Goal: Navigation & Orientation: Find specific page/section

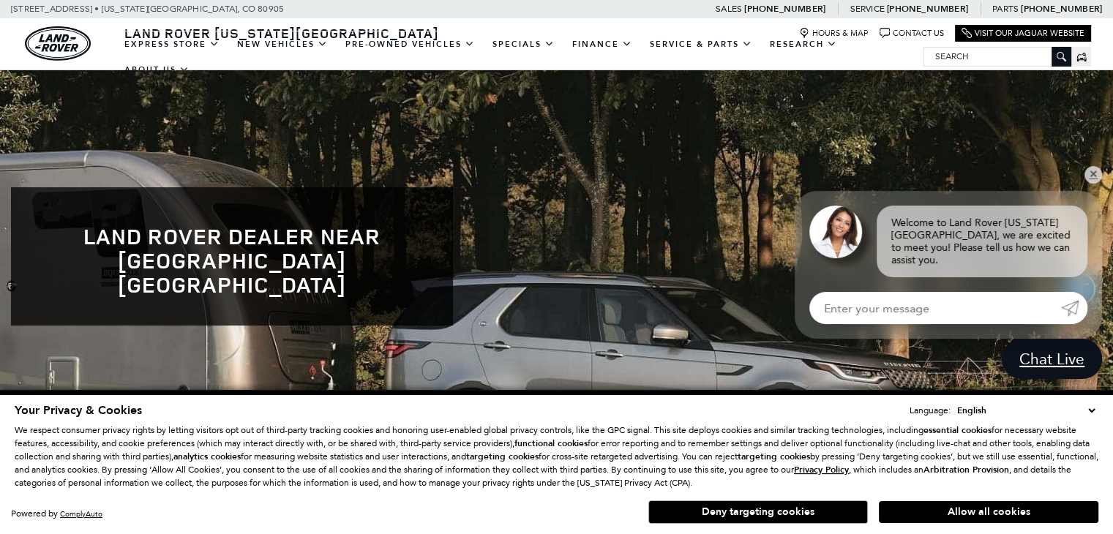
drag, startPoint x: 941, startPoint y: 504, endPoint x: 597, endPoint y: 193, distance: 464.1
click at [941, 504] on button "Allow all cookies" at bounding box center [988, 512] width 219 height 22
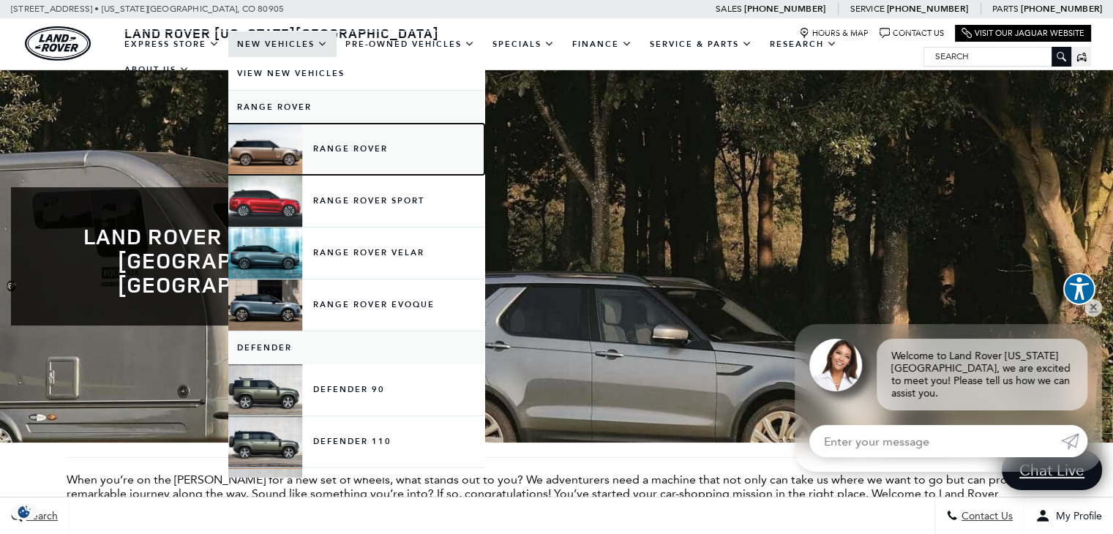
click at [257, 137] on link "Range Rover" at bounding box center [356, 149] width 256 height 51
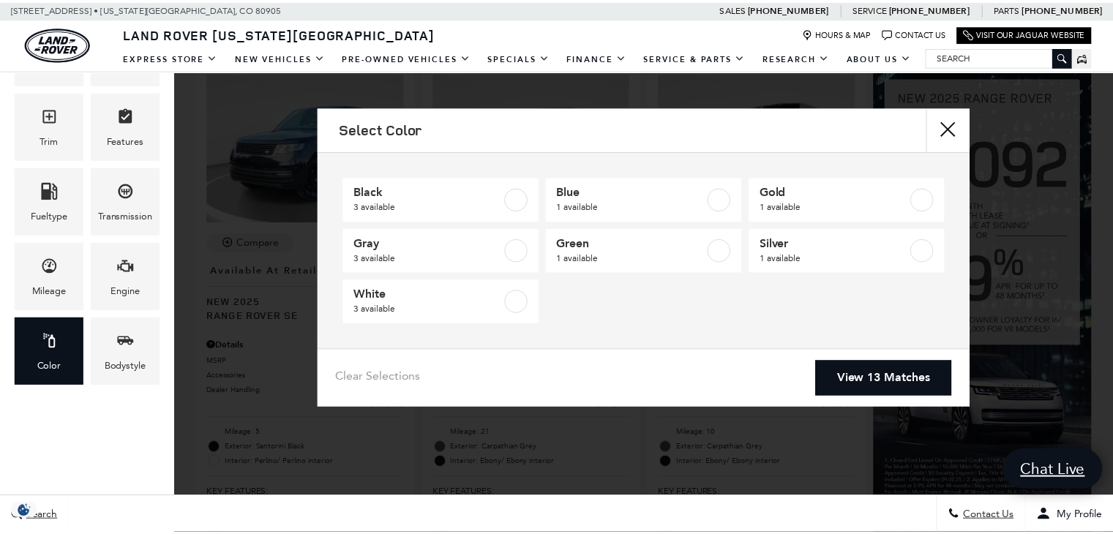
scroll to position [402, 0]
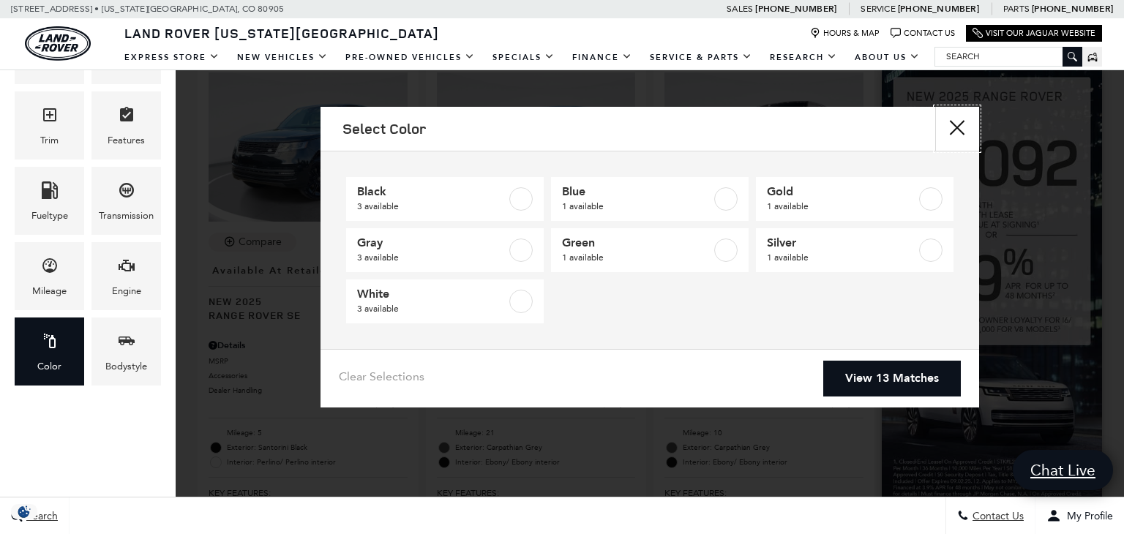
click at [952, 116] on button "close" at bounding box center [957, 129] width 44 height 44
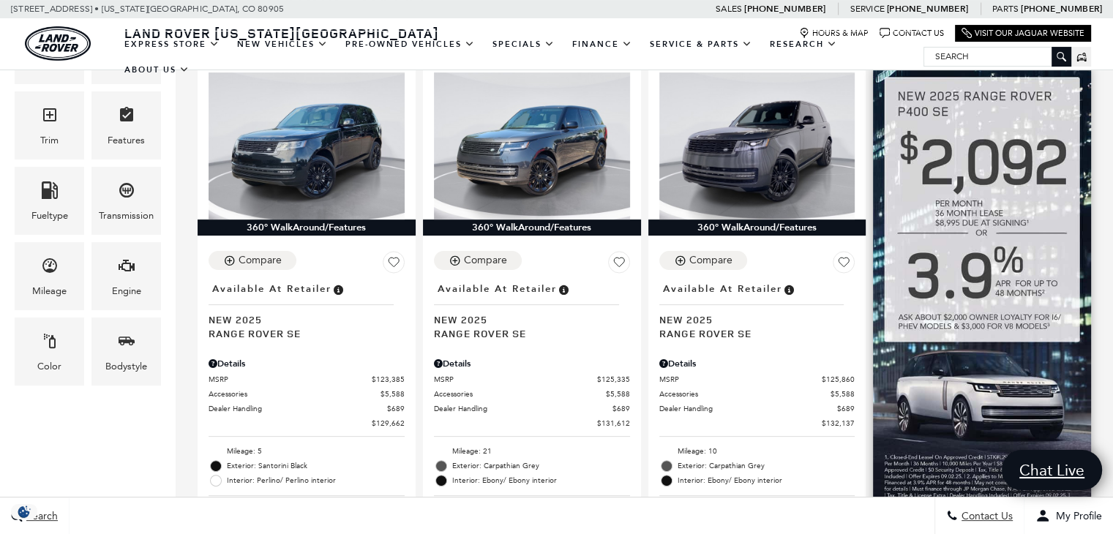
scroll to position [0, 0]
